Goal: Task Accomplishment & Management: Manage account settings

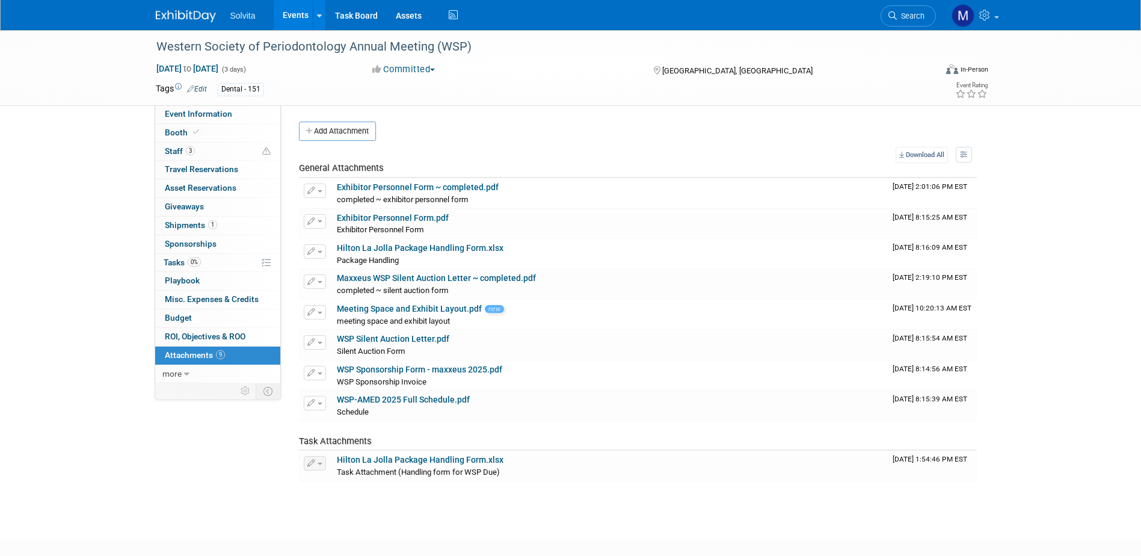
click at [300, 13] on link "Events" at bounding box center [296, 15] width 44 height 30
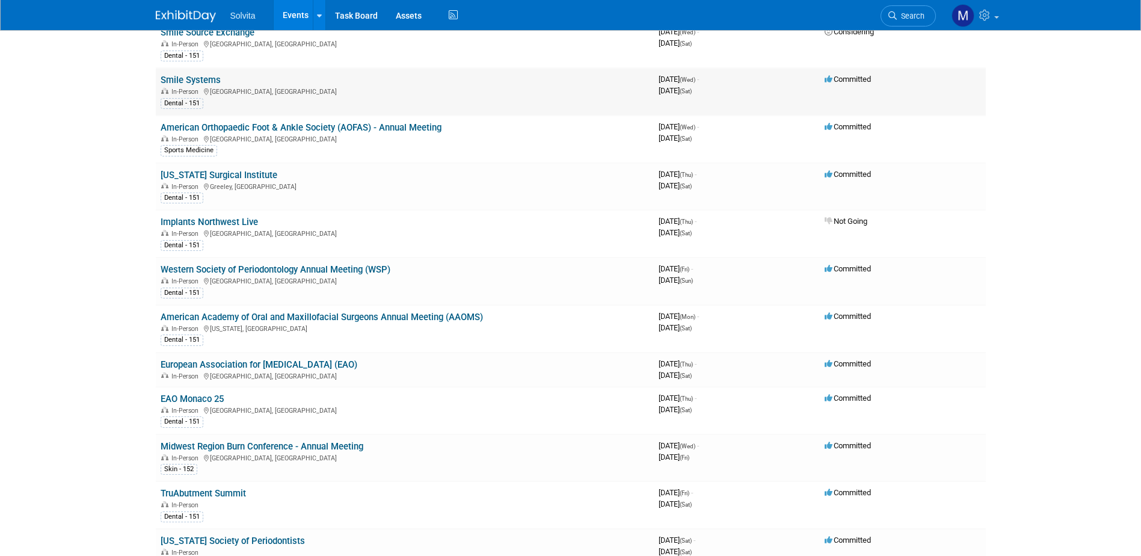
scroll to position [180, 0]
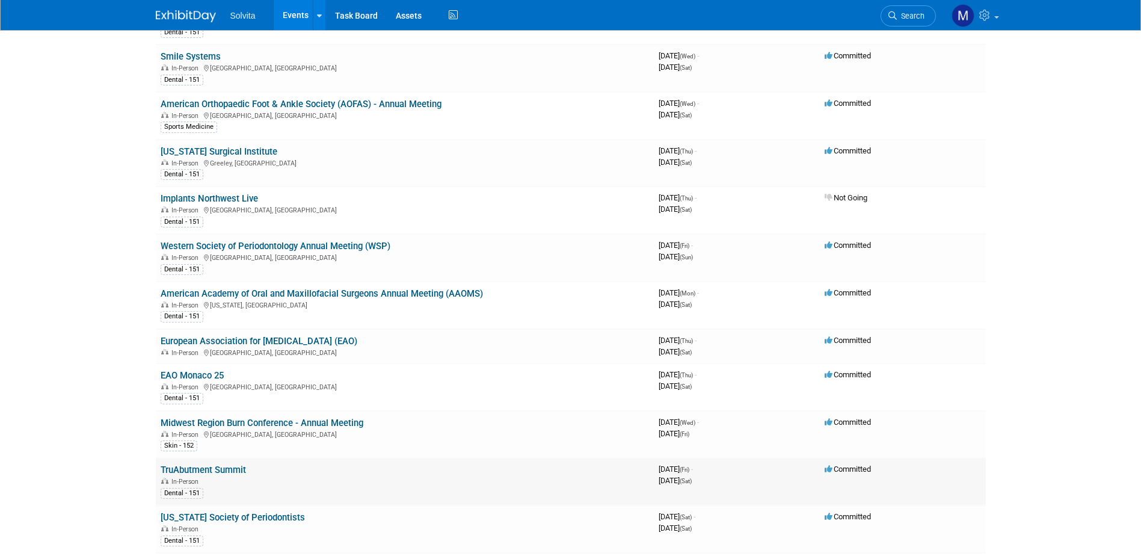
click at [215, 465] on link "TruAbutment Summit" at bounding box center [203, 469] width 85 height 11
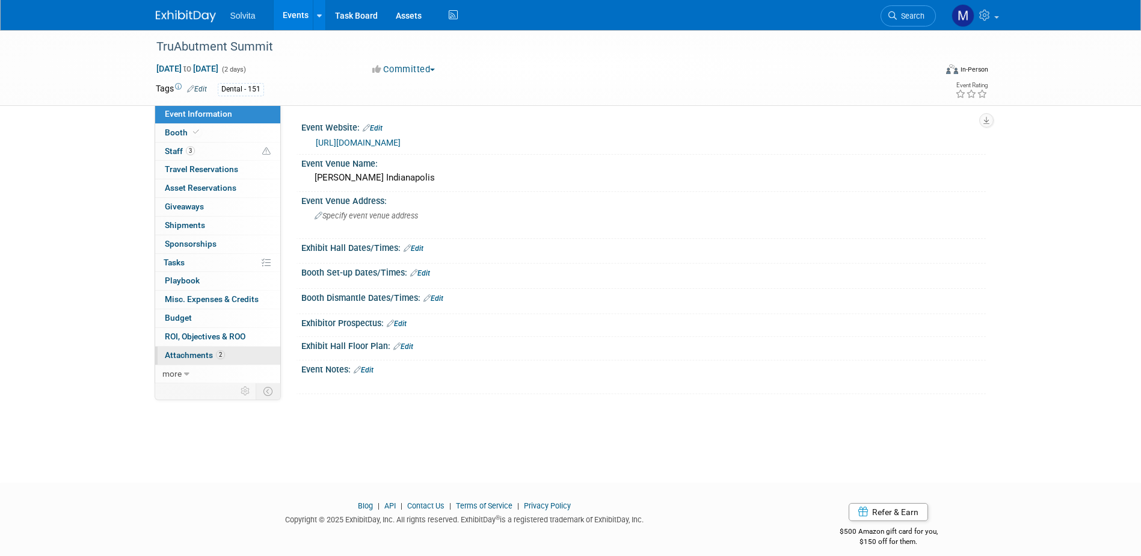
click at [186, 354] on span "Attachments 2" at bounding box center [195, 355] width 60 height 10
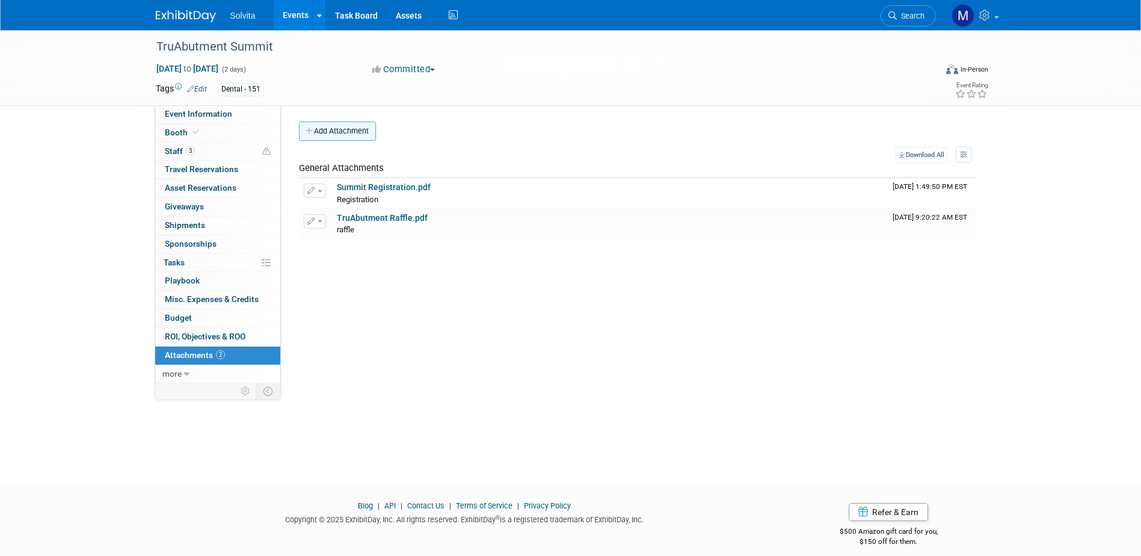
click at [324, 129] on button "Add Attachment" at bounding box center [337, 131] width 77 height 19
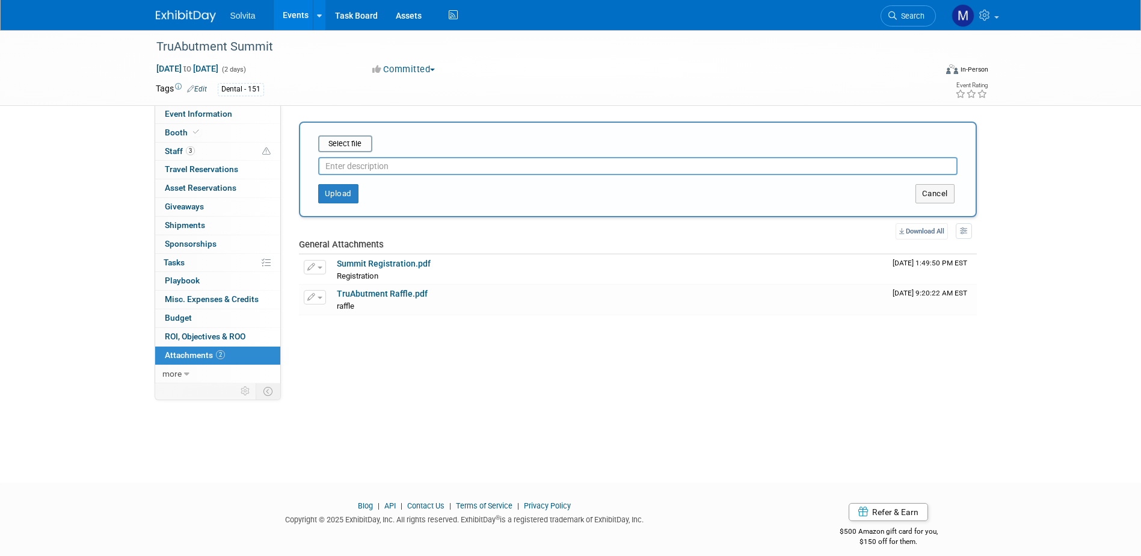
click at [357, 171] on input "text" at bounding box center [637, 166] width 639 height 18
type input "prospectus"
click at [328, 137] on input "file" at bounding box center [299, 144] width 143 height 14
type input "C:\fakepath\2025_MidWest_Prospectus.pdf"
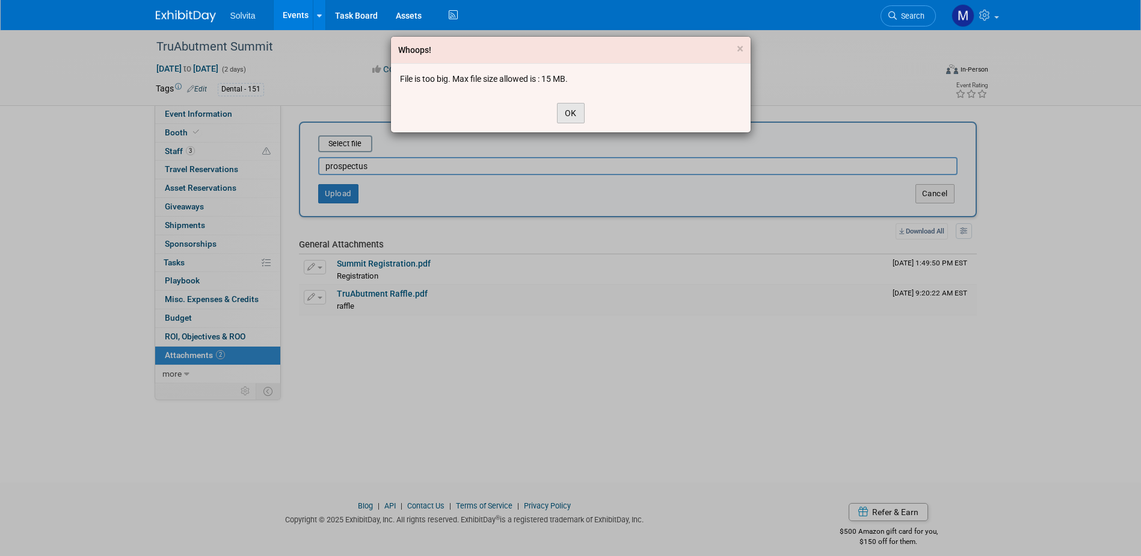
click at [567, 118] on button "OK" at bounding box center [571, 113] width 28 height 20
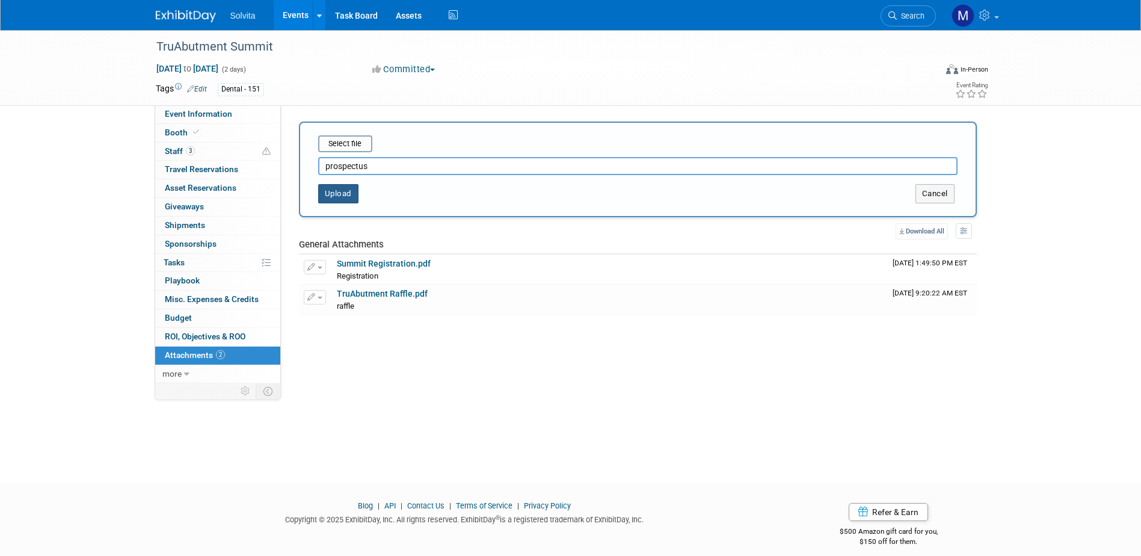
click at [322, 192] on button "Upload" at bounding box center [338, 193] width 40 height 19
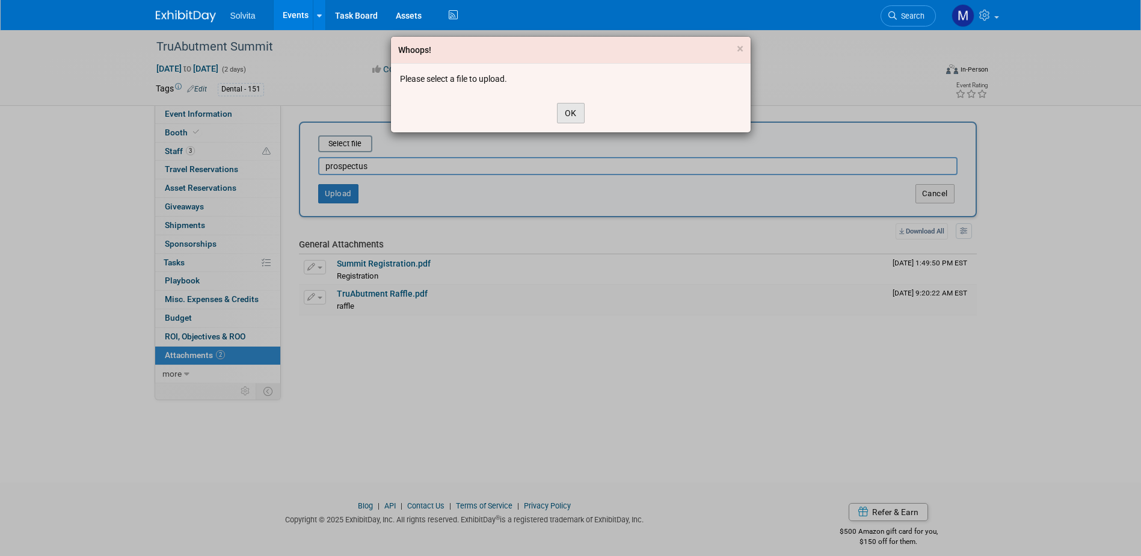
click at [582, 114] on button "OK" at bounding box center [571, 113] width 28 height 20
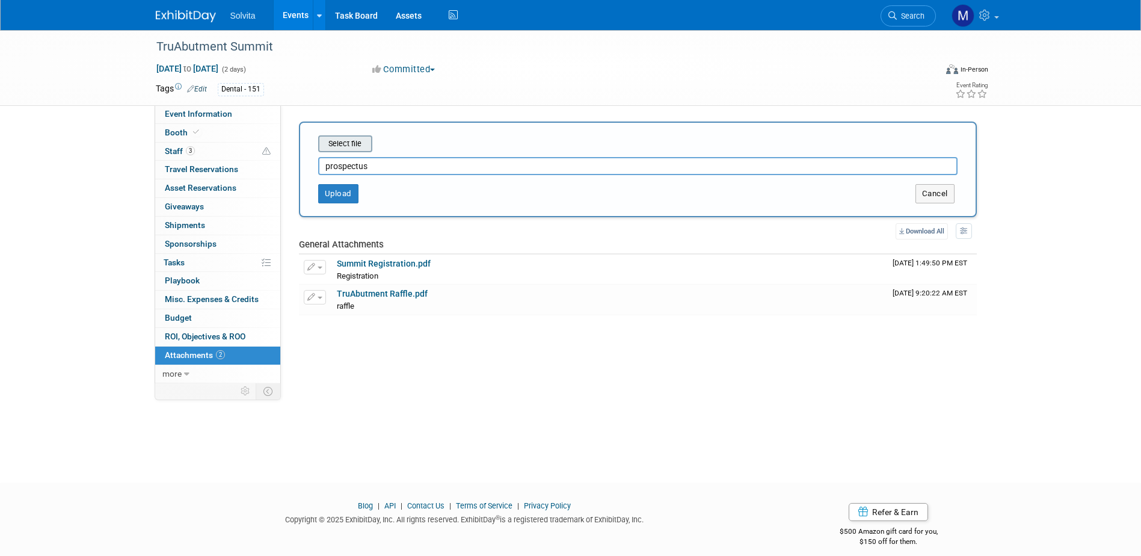
click at [359, 147] on input "file" at bounding box center [299, 144] width 143 height 14
type input "C:\fakepath\2025_MidWest_Prospectus.pdf"
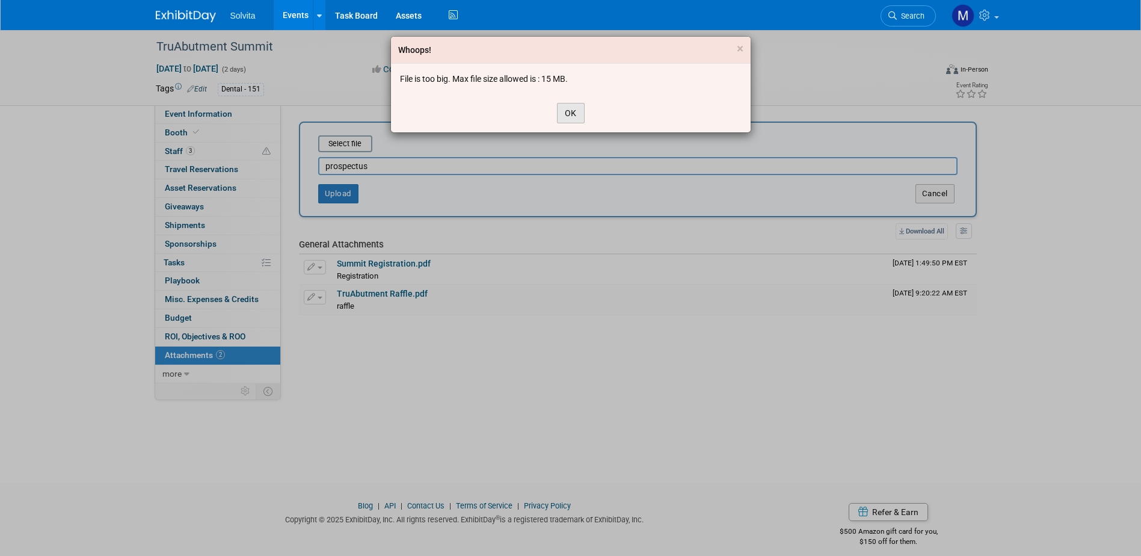
click at [569, 114] on button "OK" at bounding box center [571, 113] width 28 height 20
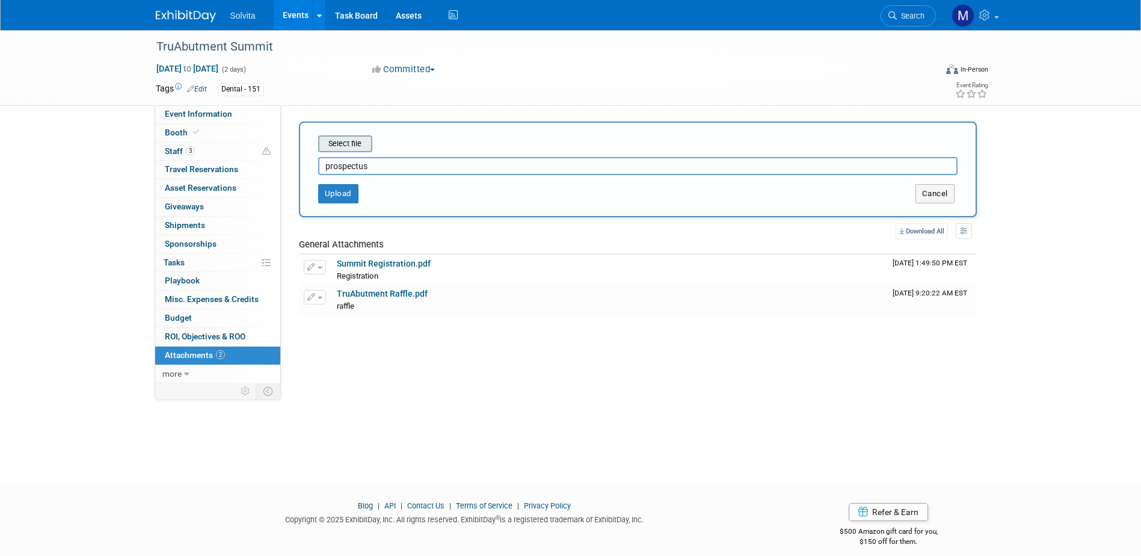
click at [350, 147] on input "file" at bounding box center [299, 144] width 143 height 14
type input "C:\fakepath\2025_MidWest_Prospectus.pdf"
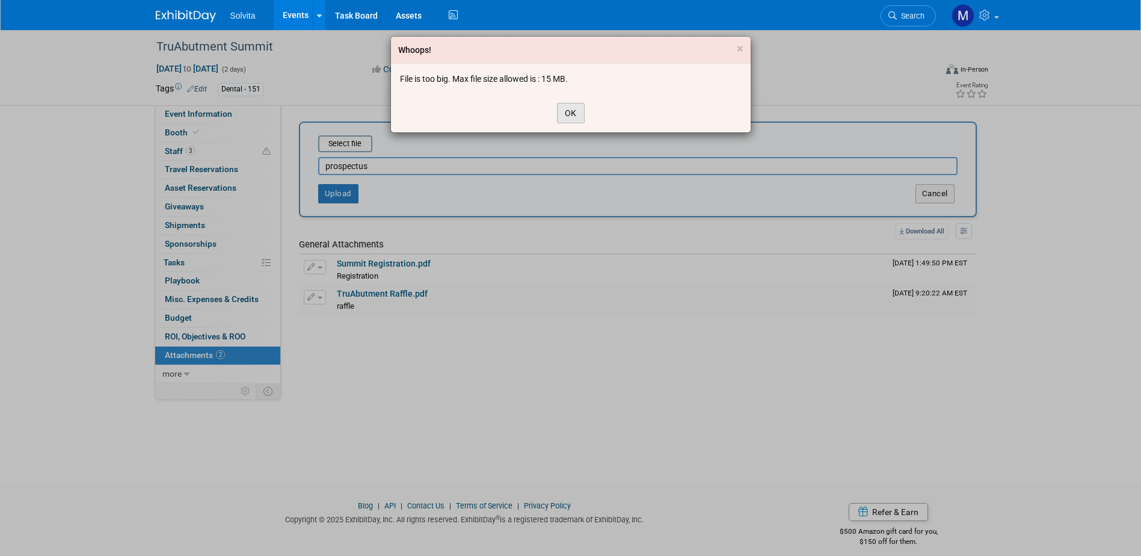
click at [580, 108] on button "OK" at bounding box center [571, 113] width 28 height 20
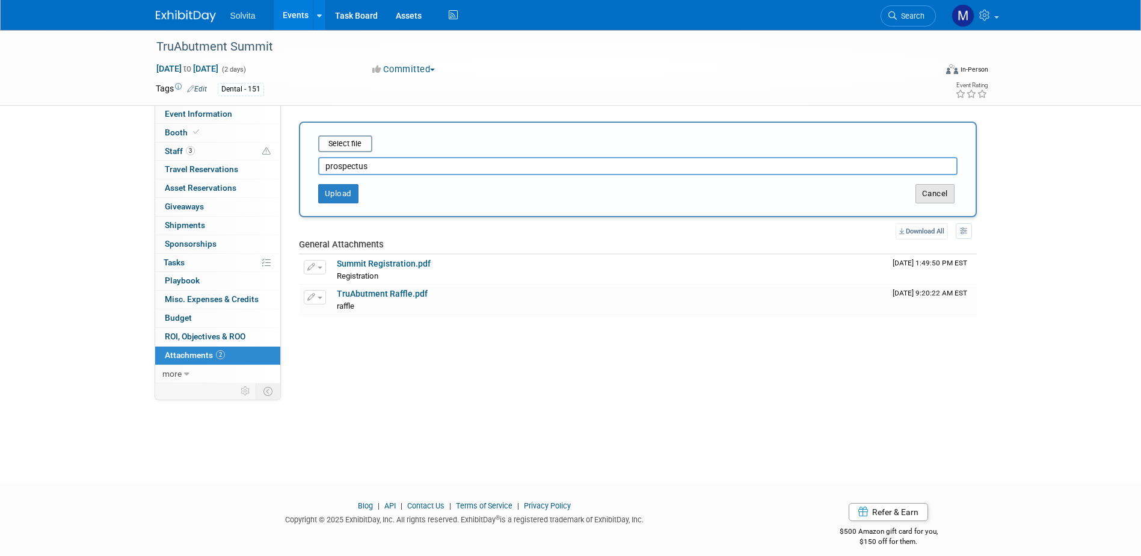
click at [928, 185] on button "Cancel" at bounding box center [935, 193] width 39 height 19
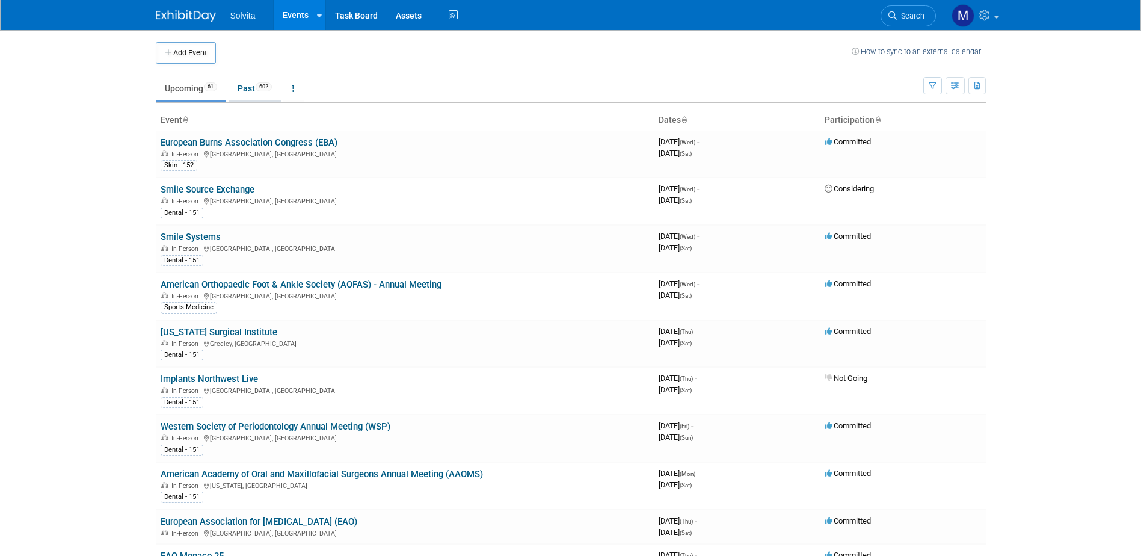
click at [244, 81] on link "Past 602" at bounding box center [255, 88] width 52 height 23
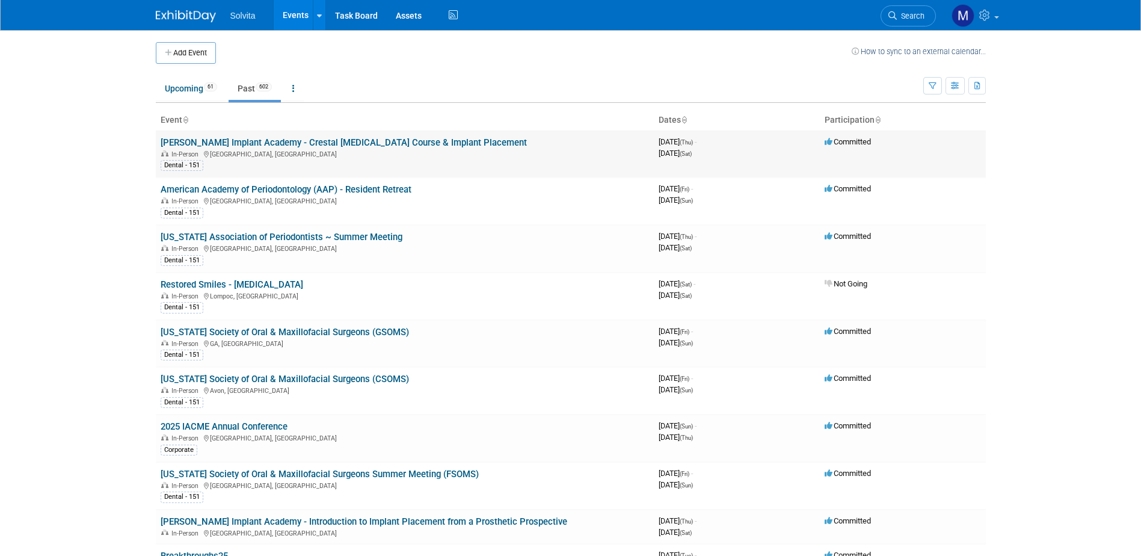
click at [220, 141] on link "[PERSON_NAME] Implant Academy - Crestal [MEDICAL_DATA] Course & Implant Placeme…" at bounding box center [344, 142] width 366 height 11
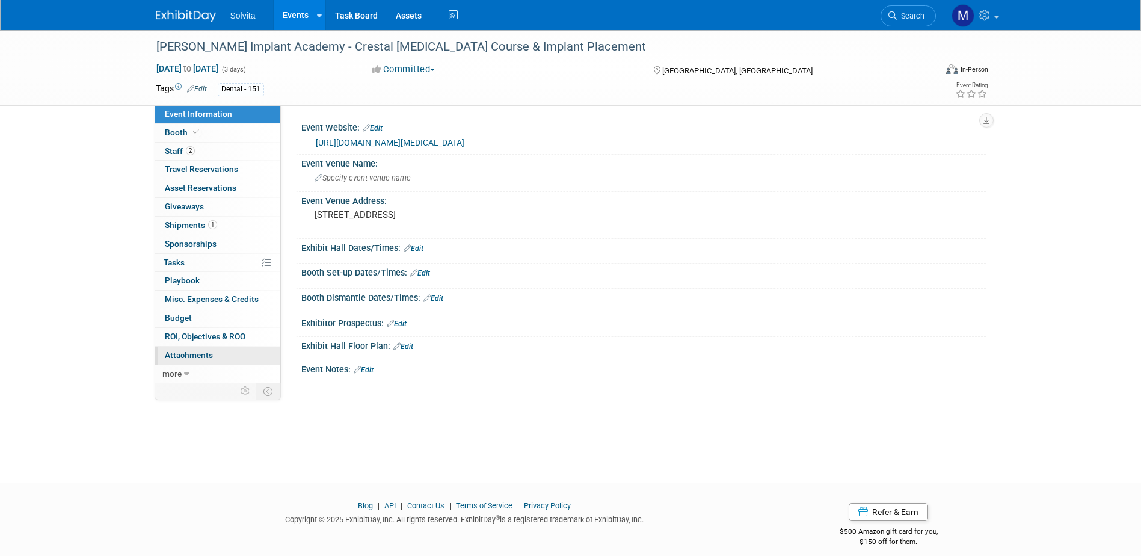
click at [183, 356] on span "Attachments 0" at bounding box center [189, 355] width 48 height 10
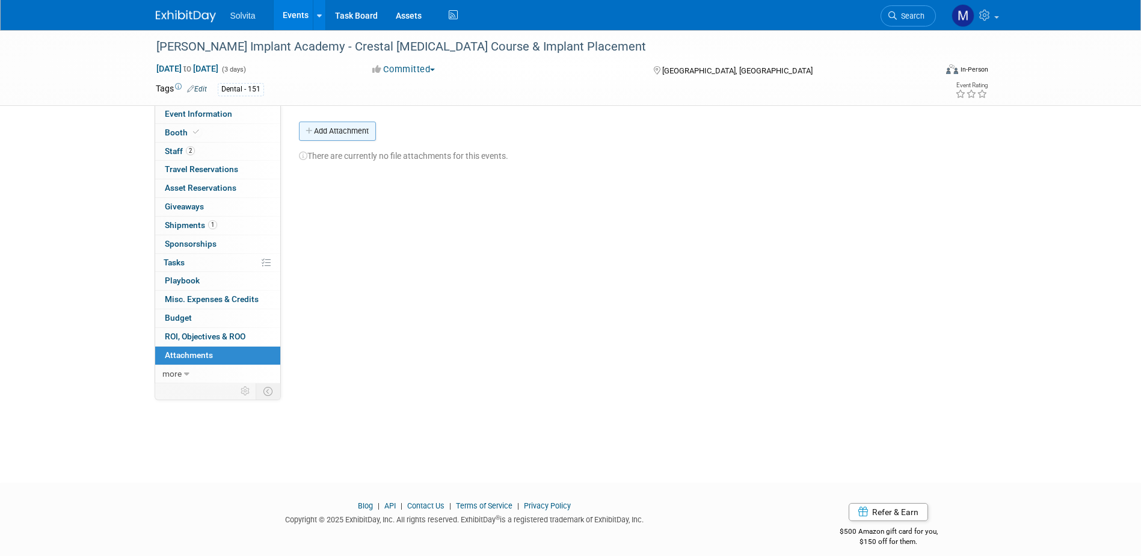
click at [325, 135] on button "Add Attachment" at bounding box center [337, 131] width 77 height 19
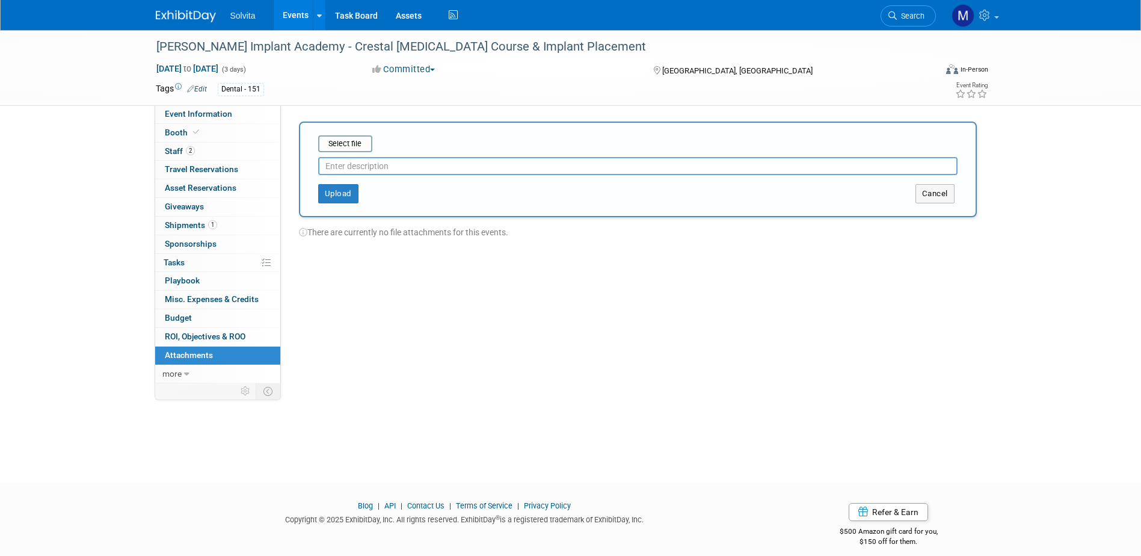
click at [344, 170] on input "text" at bounding box center [637, 166] width 639 height 18
type input "eval"
click at [345, 140] on input "file" at bounding box center [299, 144] width 143 height 14
click at [339, 189] on button "Upload" at bounding box center [338, 188] width 40 height 19
